Goal: Task Accomplishment & Management: Manage account settings

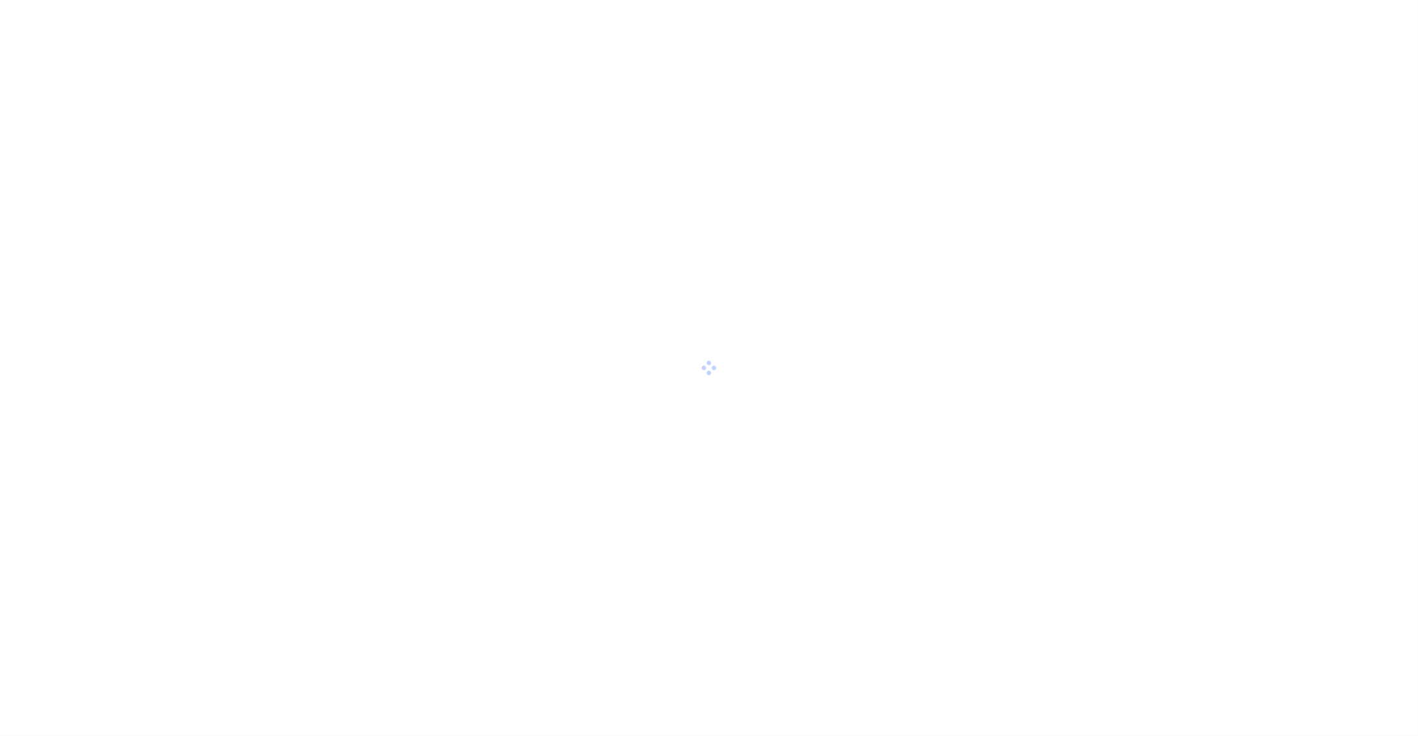
click at [716, 424] on div at bounding box center [709, 368] width 1418 height 736
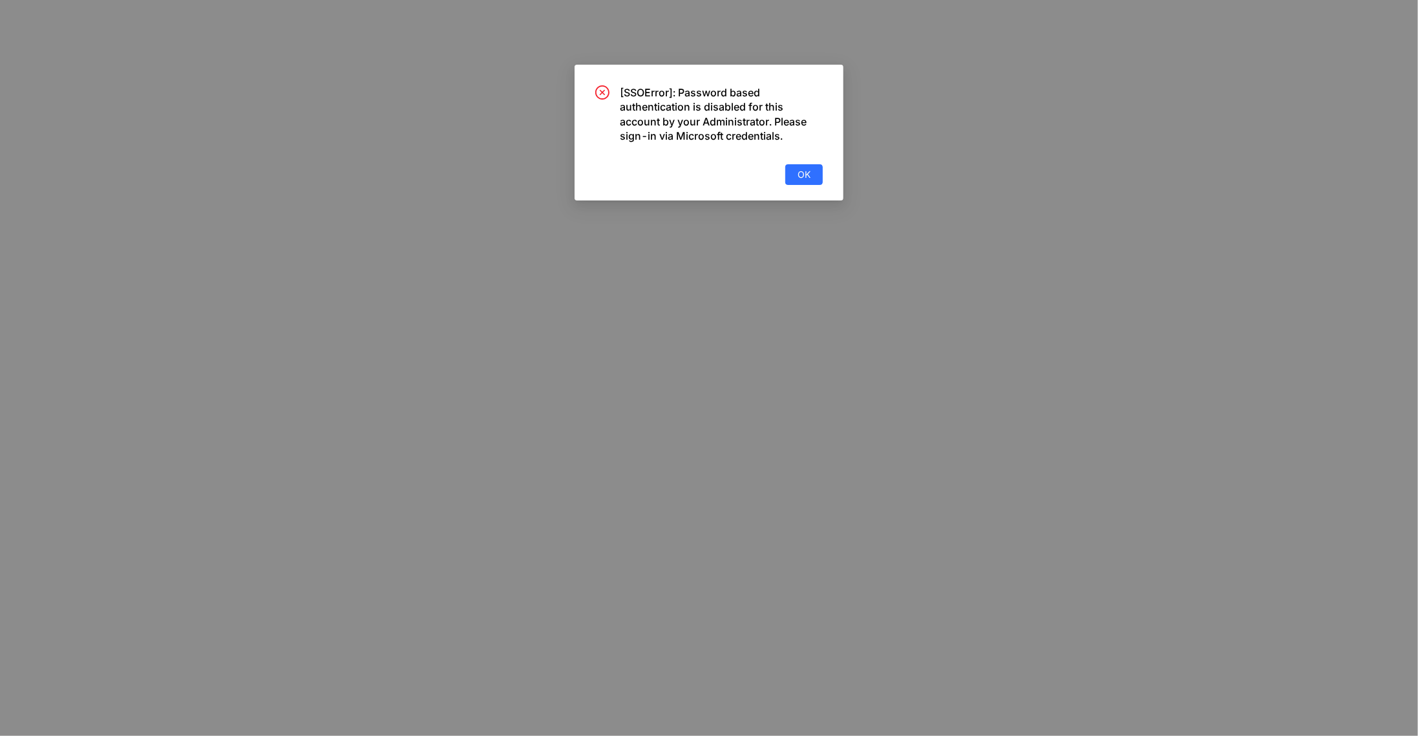
click at [800, 194] on div "[SSOError]: Password based authentication is disabled for this account by your …" at bounding box center [709, 133] width 269 height 136
click at [805, 175] on span "OK" at bounding box center [804, 174] width 13 height 14
